Goal: Information Seeking & Learning: Check status

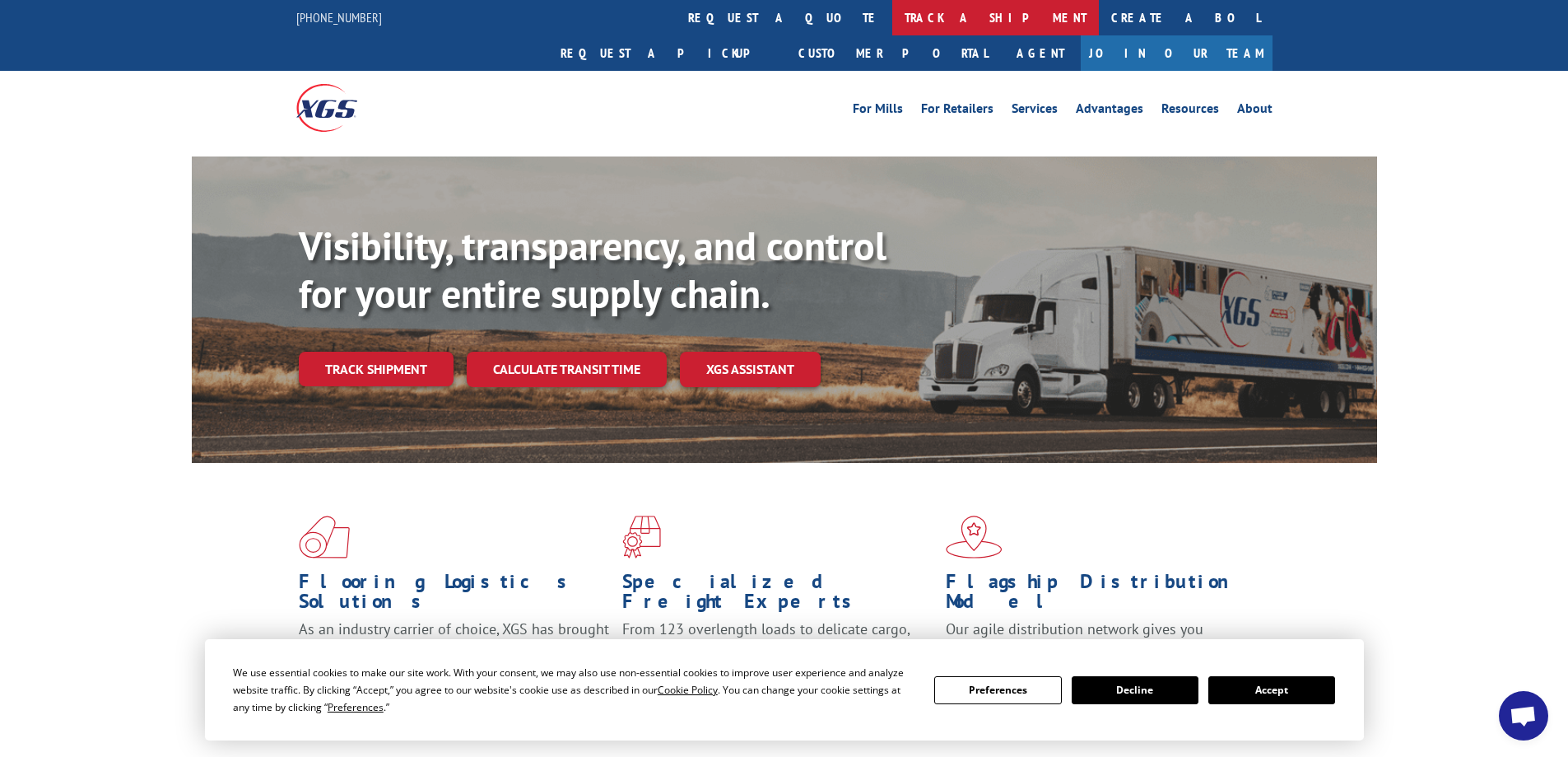
click at [892, 15] on link "track a shipment" at bounding box center [996, 17] width 207 height 36
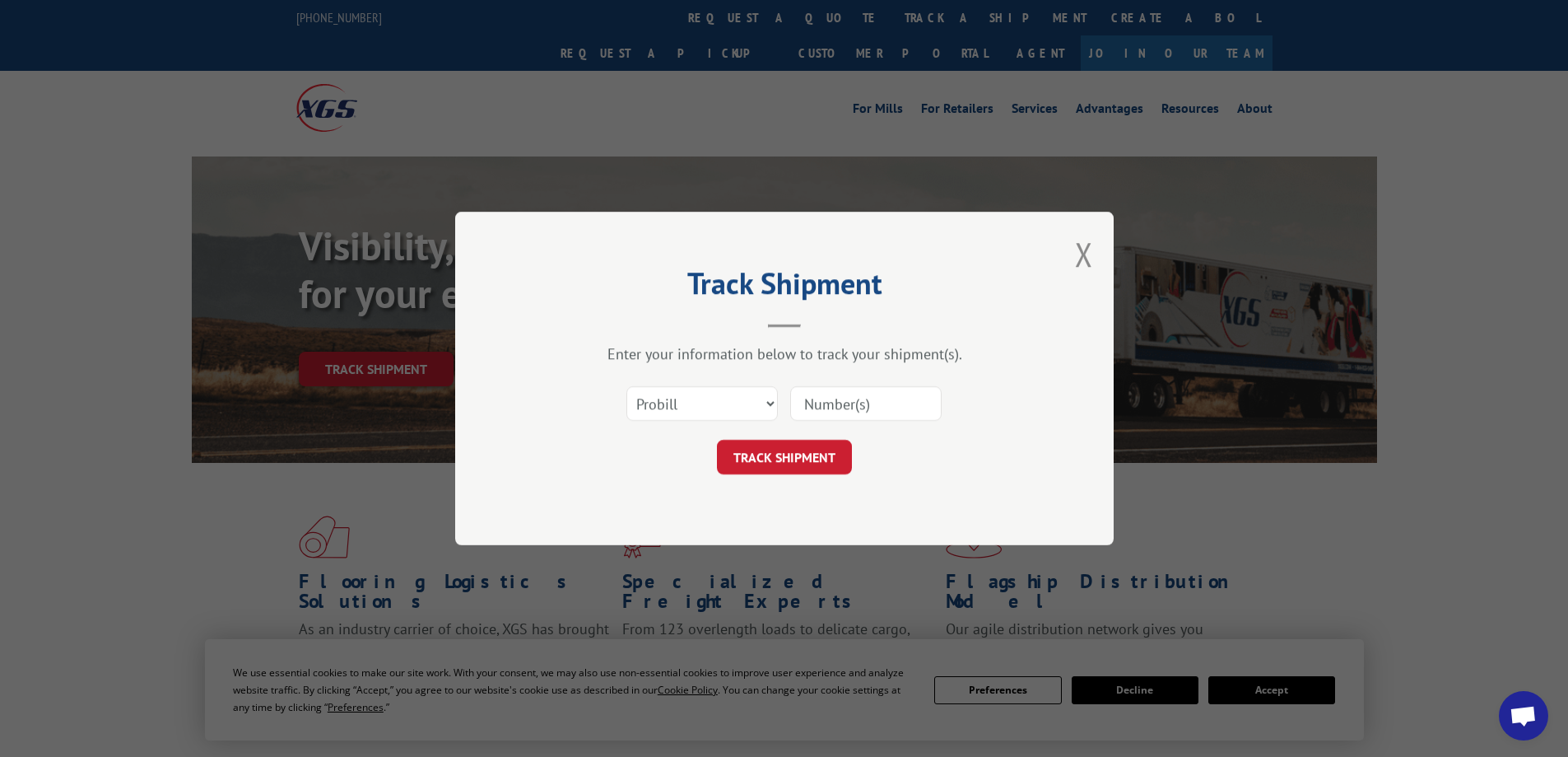
click at [839, 403] on input at bounding box center [866, 404] width 152 height 35
click at [768, 402] on select "Select category... Probill BOL PO" at bounding box center [702, 404] width 152 height 35
select select "bol"
click at [626, 386] on select "Select category... Probill BOL PO" at bounding box center [702, 404] width 152 height 35
click at [827, 395] on input at bounding box center [866, 404] width 152 height 35
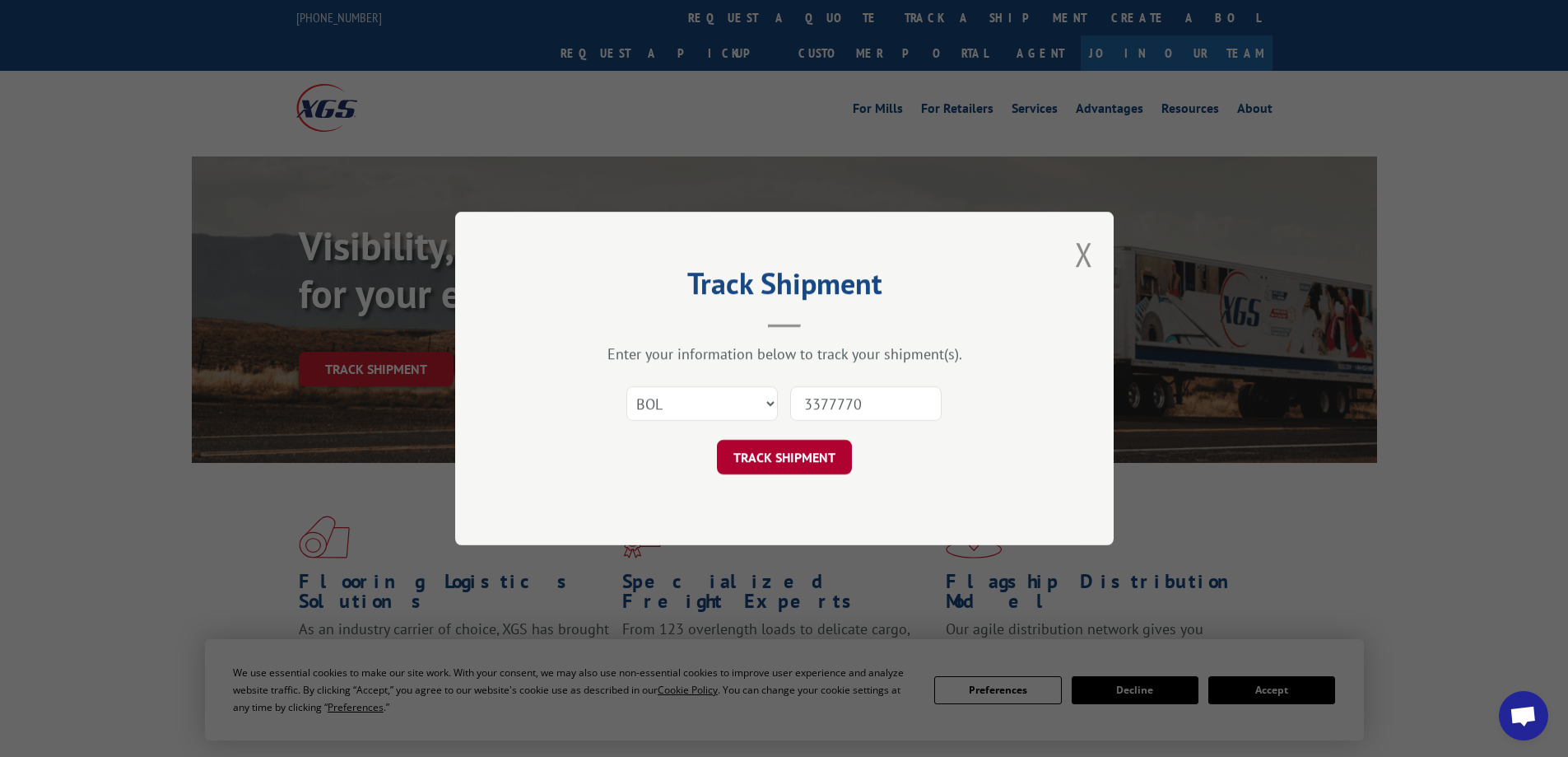
type input "3377770"
click at [789, 452] on button "TRACK SHIPMENT" at bounding box center [785, 457] width 136 height 35
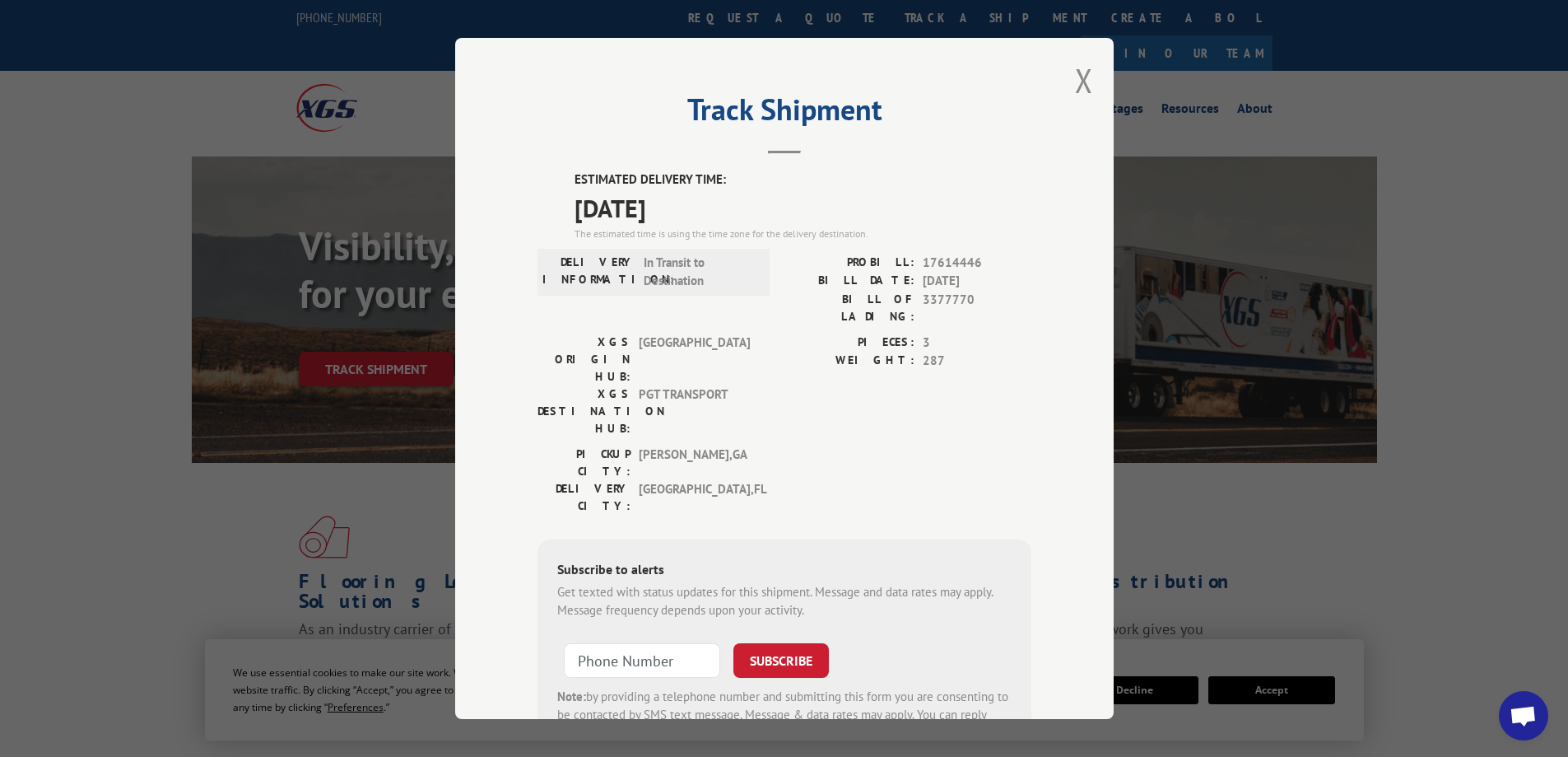
drag, startPoint x: 680, startPoint y: 427, endPoint x: 729, endPoint y: 447, distance: 52.9
click at [729, 447] on div "ESTIMATED DELIVERY TIME: [DATE] The estimated time is using the time zone for t…" at bounding box center [784, 467] width 494 height 592
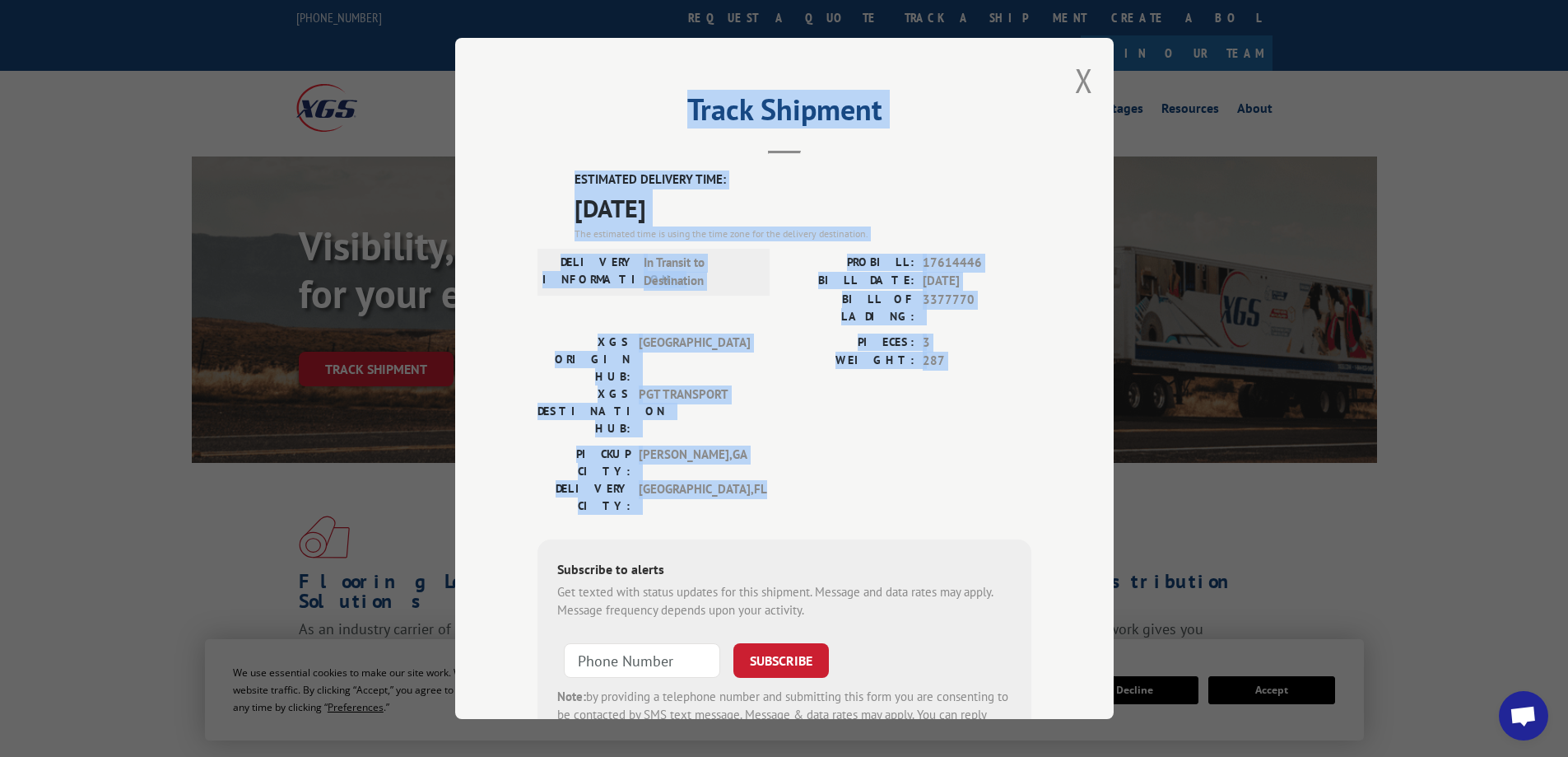
drag, startPoint x: 702, startPoint y: 415, endPoint x: 725, endPoint y: 188, distance: 228.2
click at [583, 82] on div "Track Shipment ESTIMATED DELIVERY TIME: [DATE] The estimated time is using the …" at bounding box center [784, 378] width 658 height 681
